Goal: Task Accomplishment & Management: Manage account settings

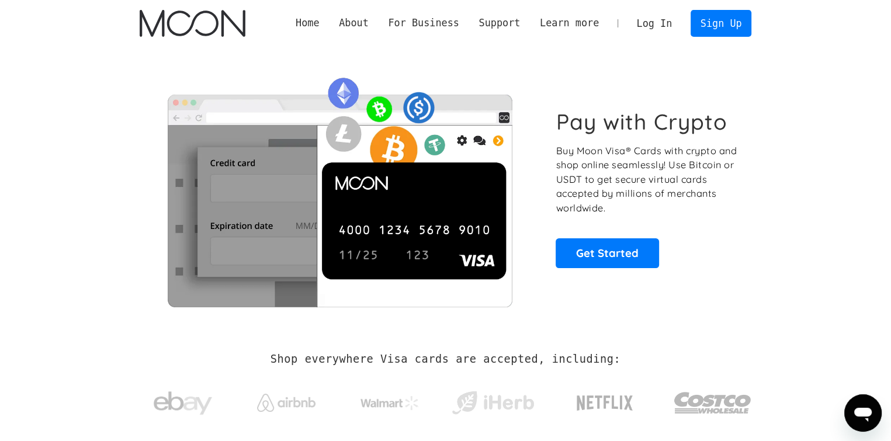
click at [664, 23] on link "Log In" at bounding box center [654, 24] width 55 height 26
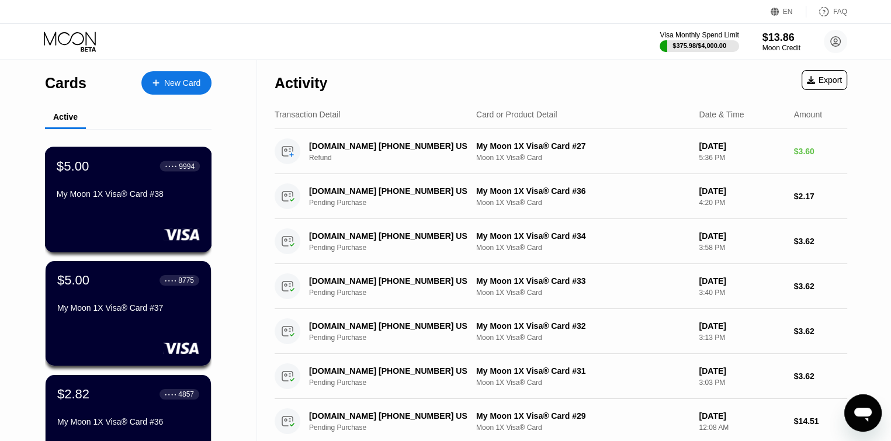
click at [109, 203] on div "My Moon 1X Visa® Card #38" at bounding box center [128, 196] width 143 height 14
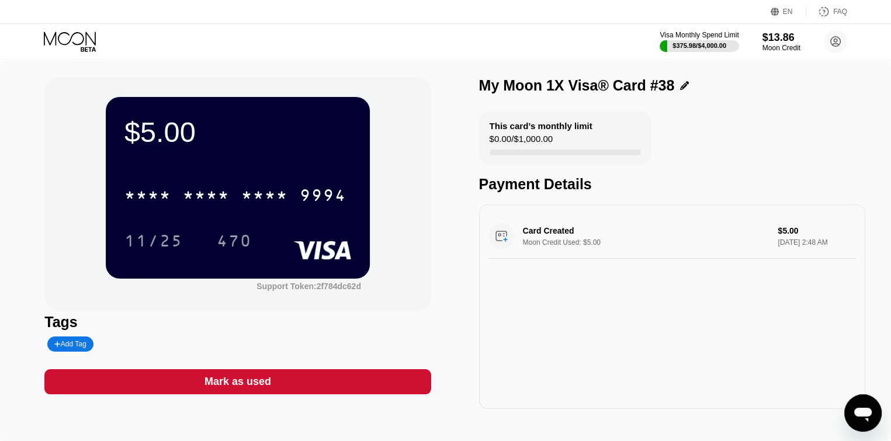
click at [317, 321] on div "Tags" at bounding box center [237, 322] width 386 height 17
click at [782, 40] on div "$13.86" at bounding box center [781, 37] width 39 height 12
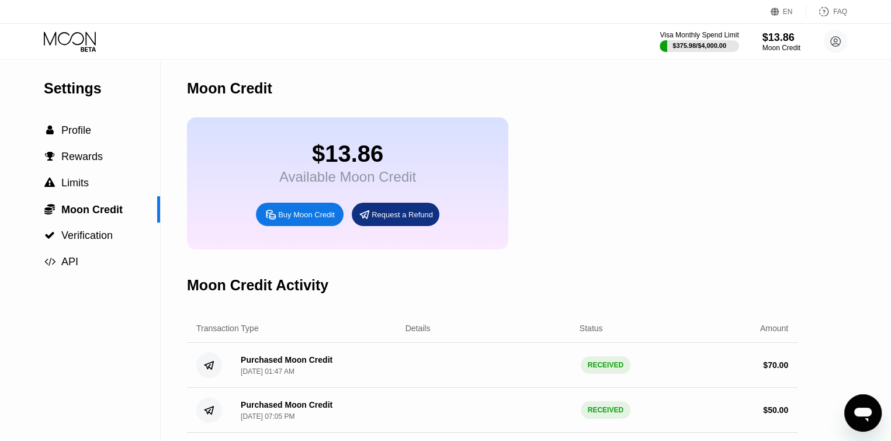
click at [84, 36] on icon at bounding box center [71, 42] width 54 height 20
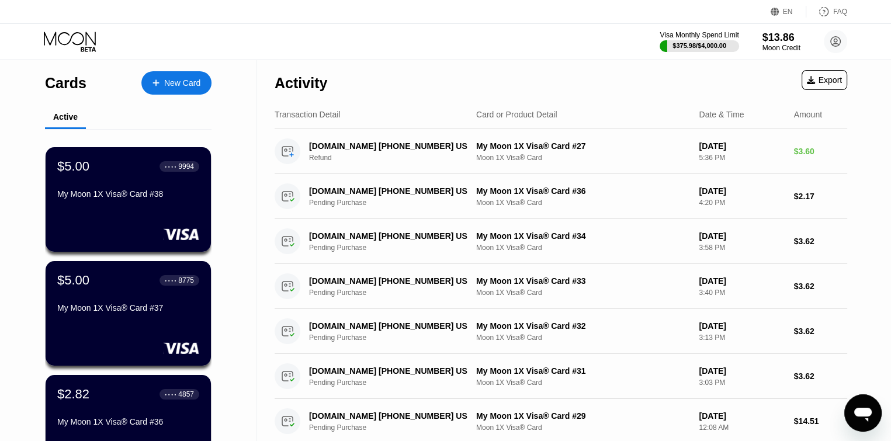
click at [157, 87] on div "New Card" at bounding box center [176, 82] width 70 height 23
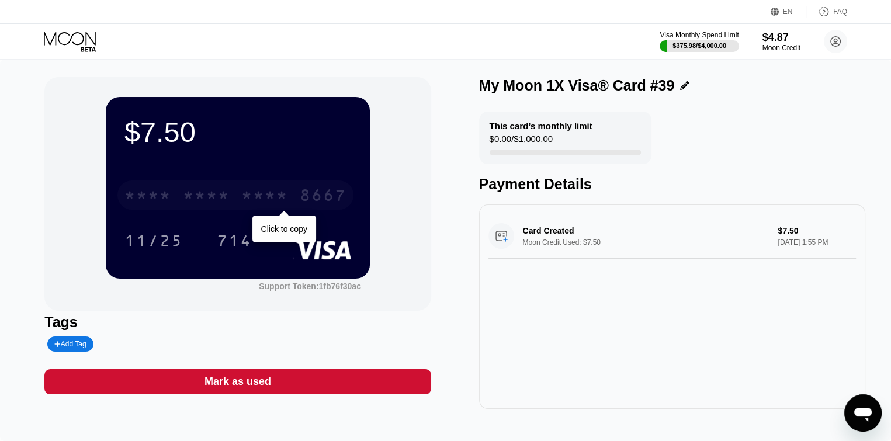
click at [312, 195] on div "8667" at bounding box center [323, 197] width 47 height 19
